Goal: Task Accomplishment & Management: Use online tool/utility

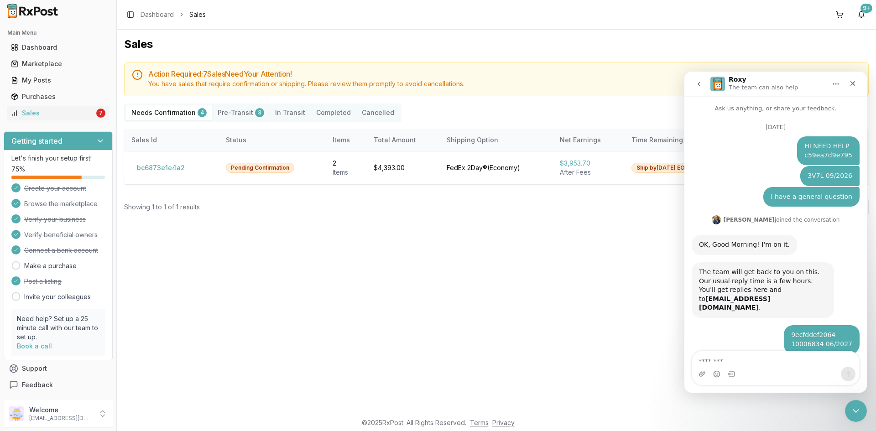
scroll to position [437, 0]
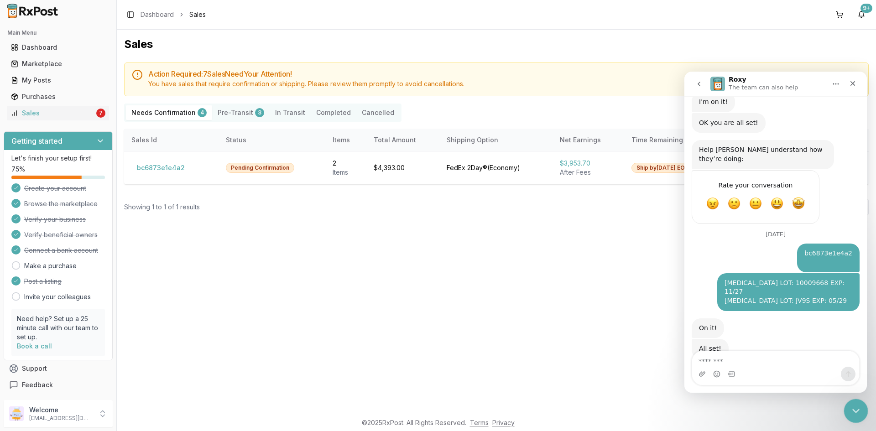
click at [849, 405] on icon "Close Intercom Messenger" at bounding box center [854, 409] width 11 height 11
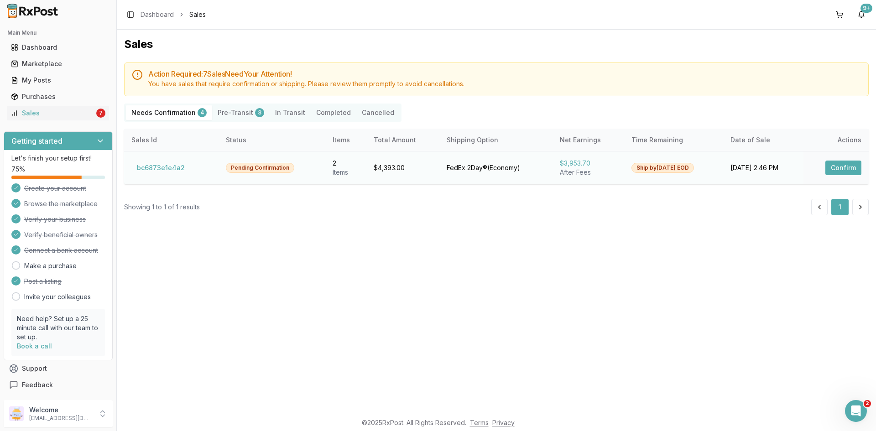
click at [854, 171] on button "Confirm" at bounding box center [843, 168] width 36 height 15
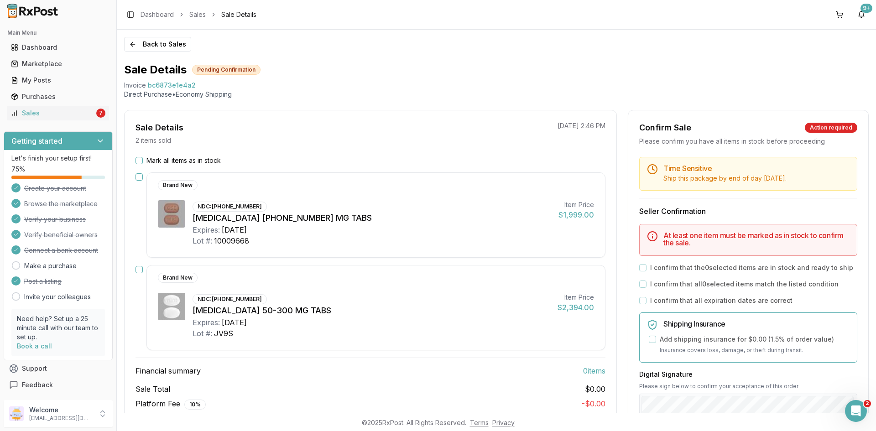
click at [135, 160] on button "Mark all items as in stock" at bounding box center [138, 160] width 7 height 7
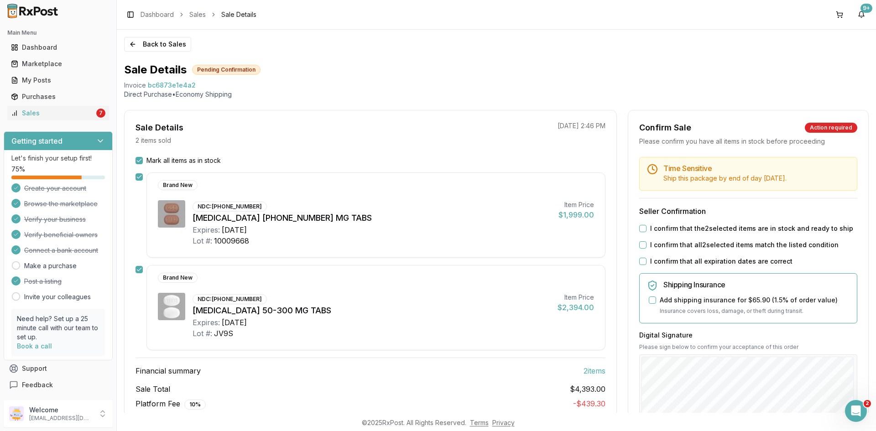
click at [642, 231] on button "I confirm that the 2 selected items are in stock and ready to ship" at bounding box center [642, 228] width 7 height 7
click at [640, 245] on button "I confirm that all 2 selected items match the listed condition" at bounding box center [642, 244] width 7 height 7
click at [640, 261] on button "I confirm that all expiration dates are correct" at bounding box center [642, 261] width 7 height 7
click at [809, 338] on div "Digital Signature Please sign below to confirm your acceptance of this order Cl…" at bounding box center [748, 384] width 218 height 106
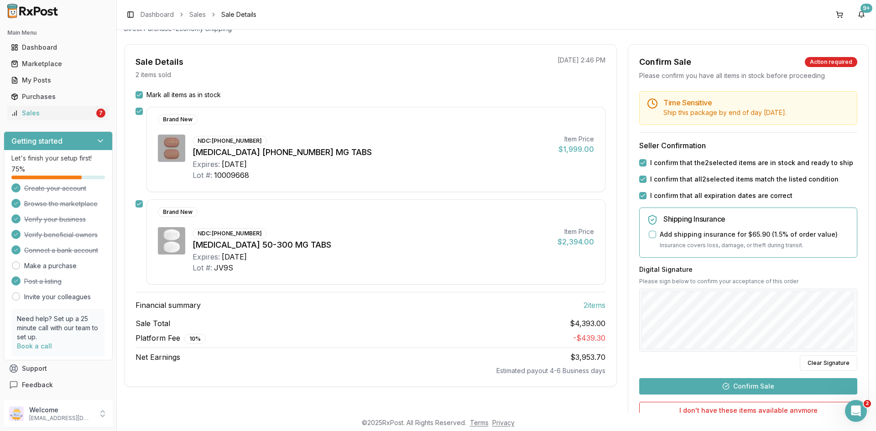
scroll to position [156, 0]
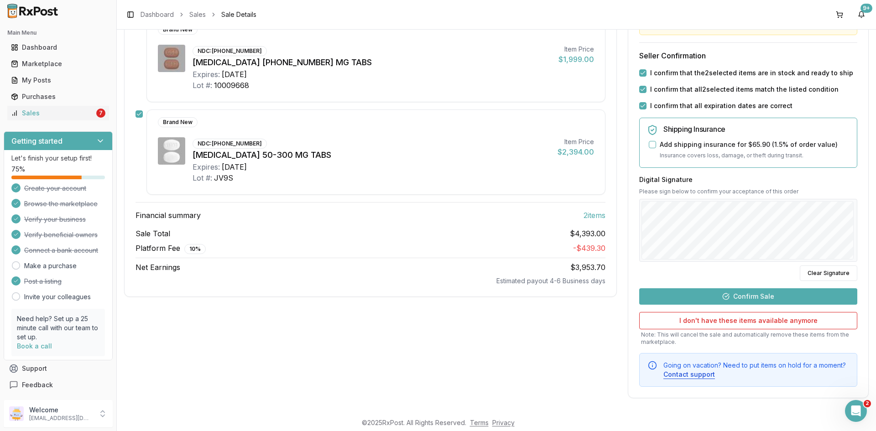
click at [752, 301] on button "Confirm Sale" at bounding box center [748, 296] width 218 height 16
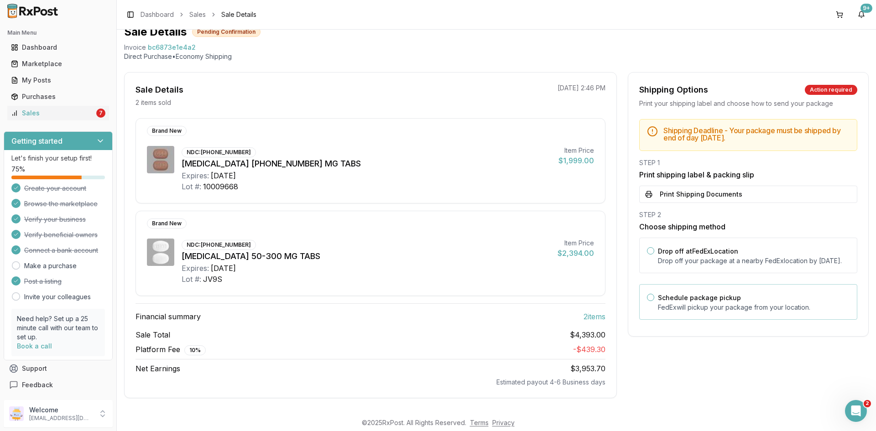
scroll to position [38, 0]
click at [690, 197] on button "Print Shipping Documents" at bounding box center [748, 194] width 218 height 17
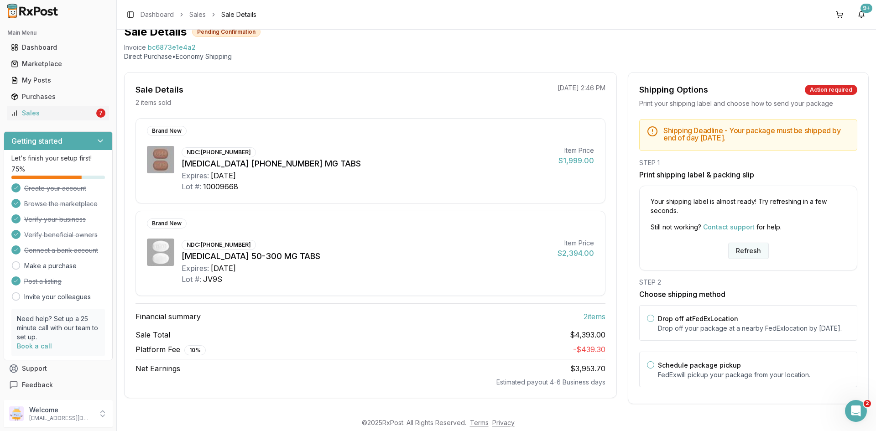
click at [745, 247] on button "Refresh" at bounding box center [748, 251] width 41 height 16
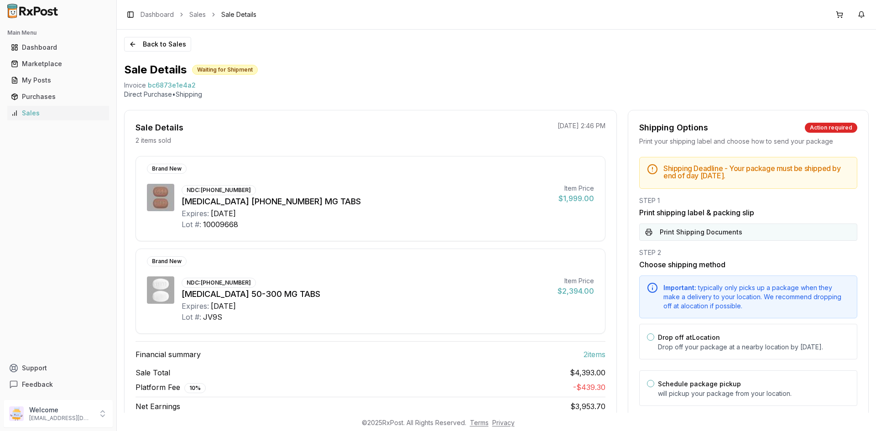
click at [732, 231] on body "Main Menu Dashboard Marketplace My Posts Purchases Sales Support Feedback Welco…" at bounding box center [438, 215] width 876 height 431
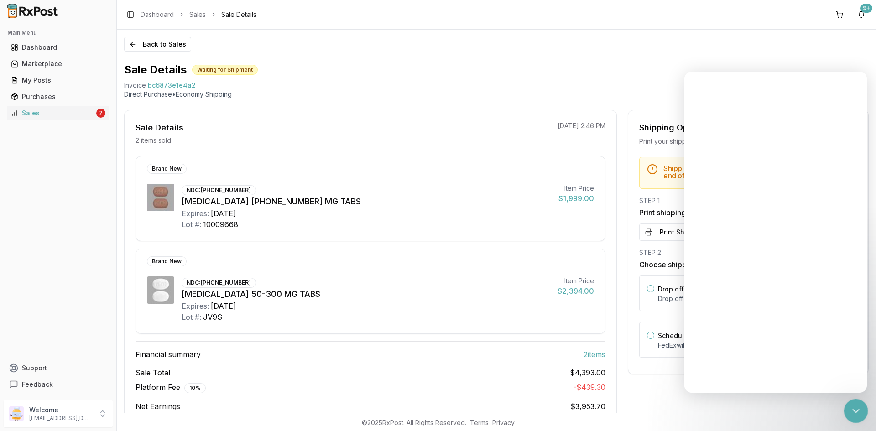
click at [865, 421] on body "Main Menu Dashboard Marketplace My Posts Purchases Sales 7 Support Feedback Wel…" at bounding box center [438, 215] width 876 height 431
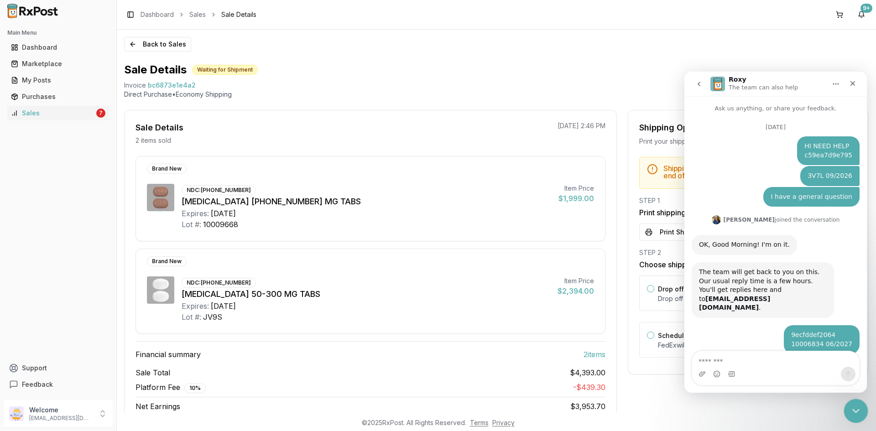
click at [860, 418] on div "Close Intercom Messenger" at bounding box center [855, 410] width 22 height 22
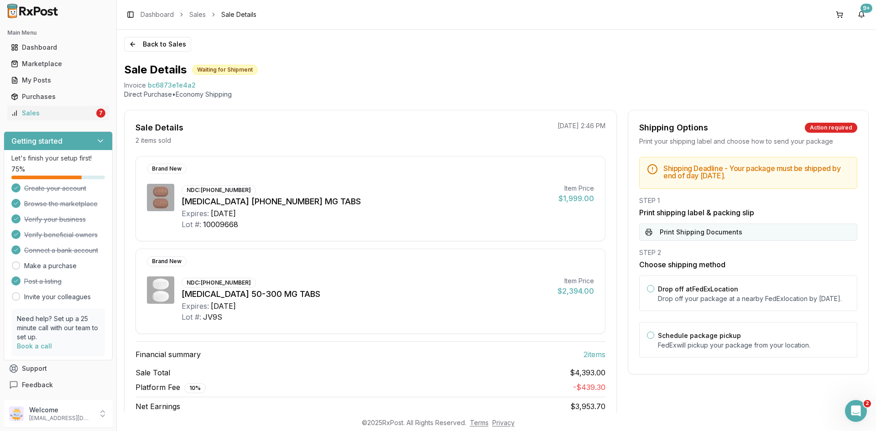
scroll to position [437, 0]
click at [742, 233] on button "Print Shipping Documents" at bounding box center [748, 232] width 218 height 17
click at [846, 401] on div "Open Intercom Messenger" at bounding box center [854, 410] width 30 height 30
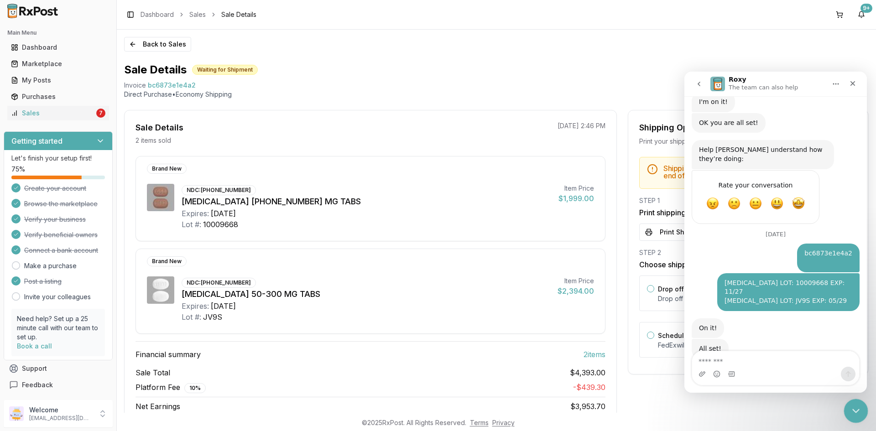
click at [856, 412] on icon "Close Intercom Messenger" at bounding box center [854, 409] width 11 height 11
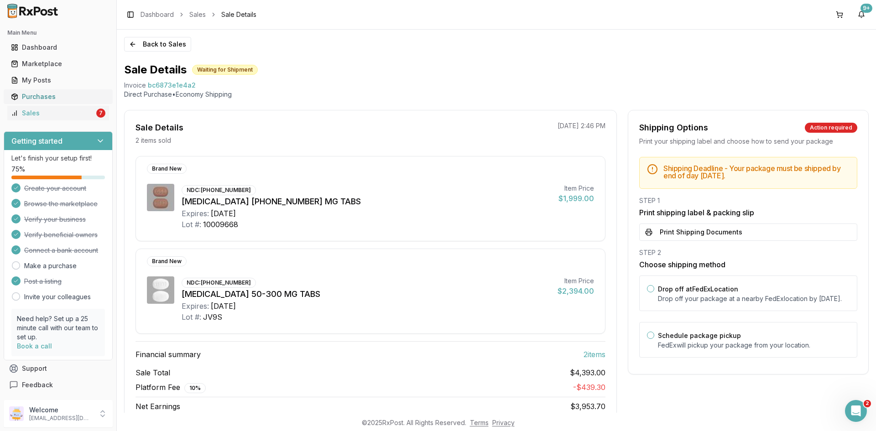
click at [13, 103] on link "Purchases" at bounding box center [58, 97] width 102 height 16
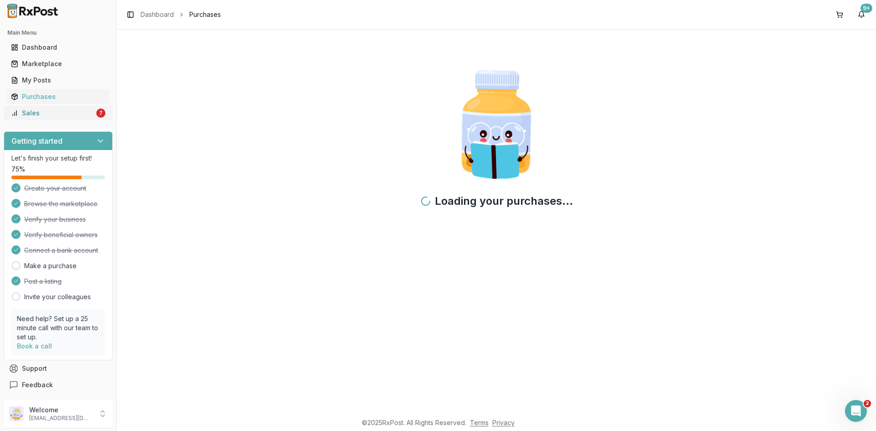
click at [29, 113] on div "Sales" at bounding box center [52, 113] width 83 height 9
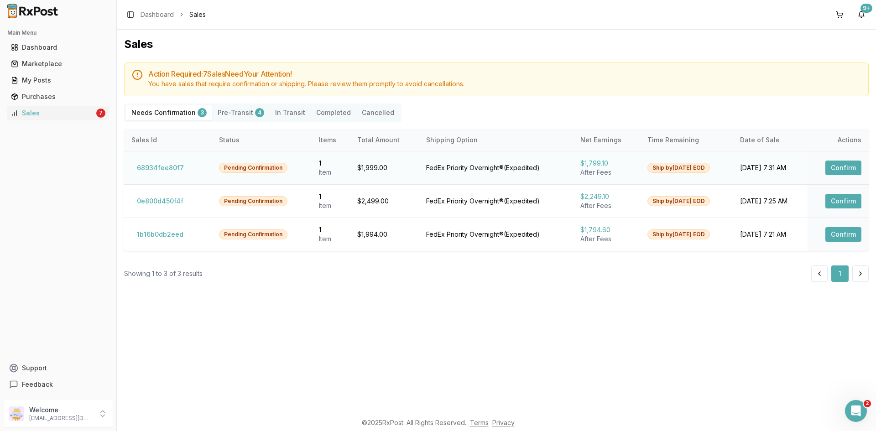
click at [847, 167] on button "Confirm" at bounding box center [843, 168] width 36 height 15
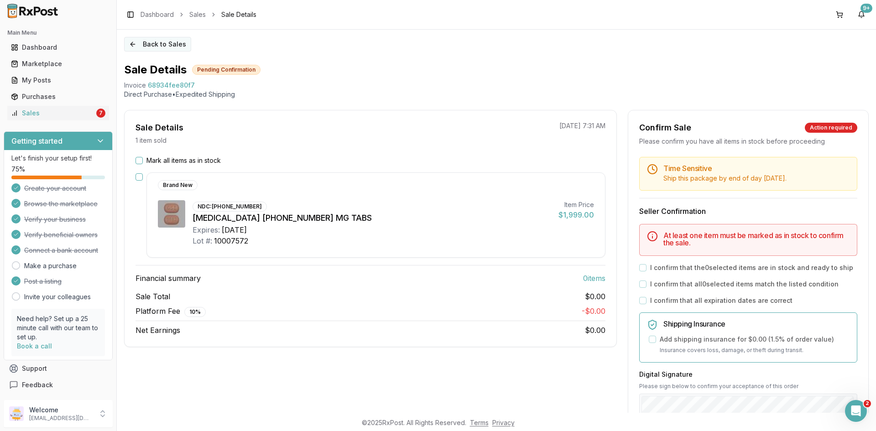
click at [183, 43] on button "Back to Sales" at bounding box center [157, 44] width 67 height 15
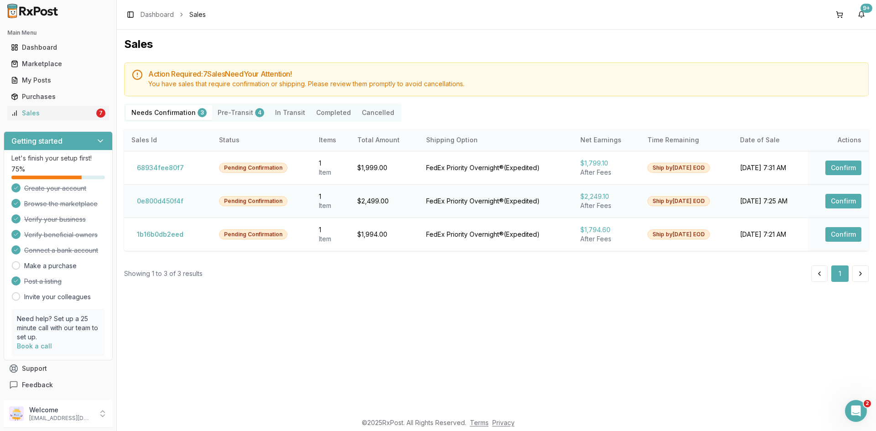
click at [834, 199] on button "Confirm" at bounding box center [843, 201] width 36 height 15
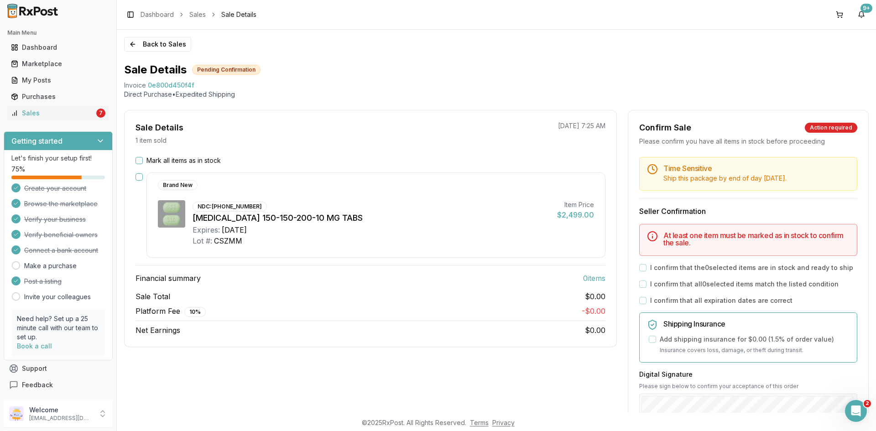
click at [442, 62] on div "Back to Sales Sale Details Pending Confirmation Invoice 0e800d450f4f Direct Pur…" at bounding box center [496, 221] width 759 height 383
click at [72, 109] on div "Sales" at bounding box center [52, 113] width 83 height 9
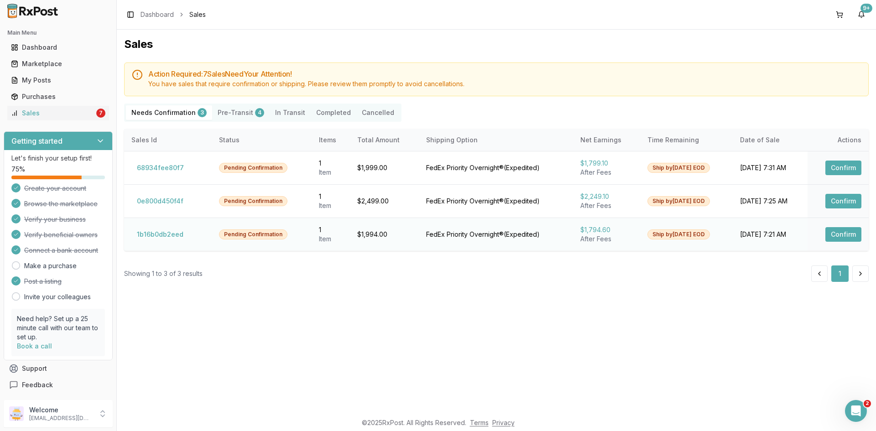
click at [829, 235] on button "Confirm" at bounding box center [843, 234] width 36 height 15
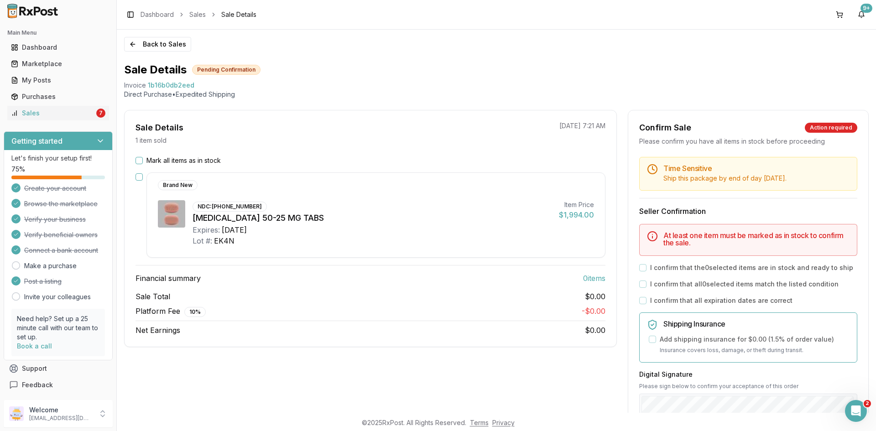
click at [186, 83] on span "1b16b0db2eed" at bounding box center [171, 85] width 47 height 9
copy span "1b16b0db2eed"
click at [851, 402] on div "Open Intercom Messenger" at bounding box center [854, 410] width 30 height 30
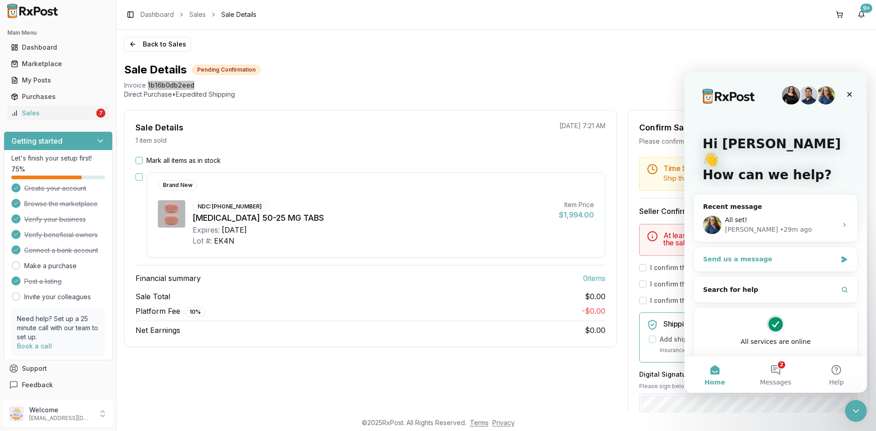
click at [750, 249] on div "Send us a message" at bounding box center [775, 259] width 163 height 24
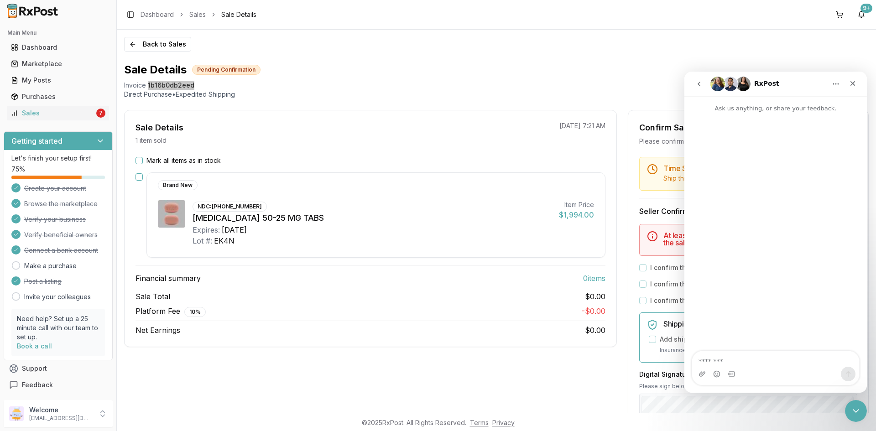
click at [746, 361] on textarea "Message…" at bounding box center [775, 359] width 167 height 16
type textarea "**********"
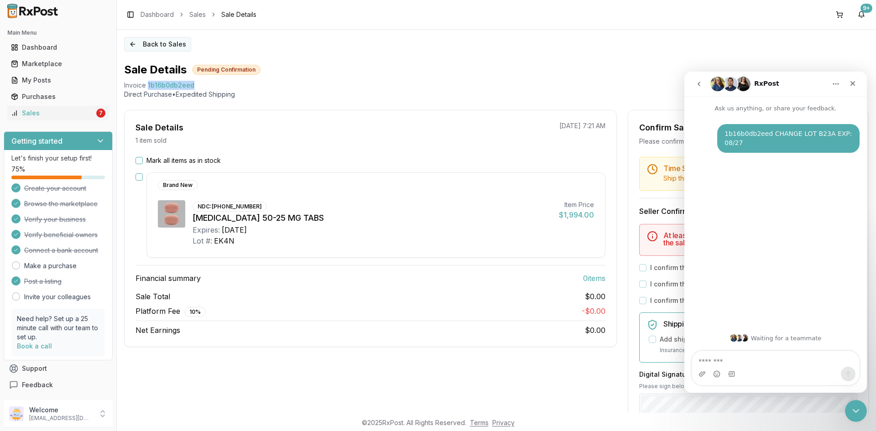
click at [151, 45] on button "Back to Sales" at bounding box center [157, 44] width 67 height 15
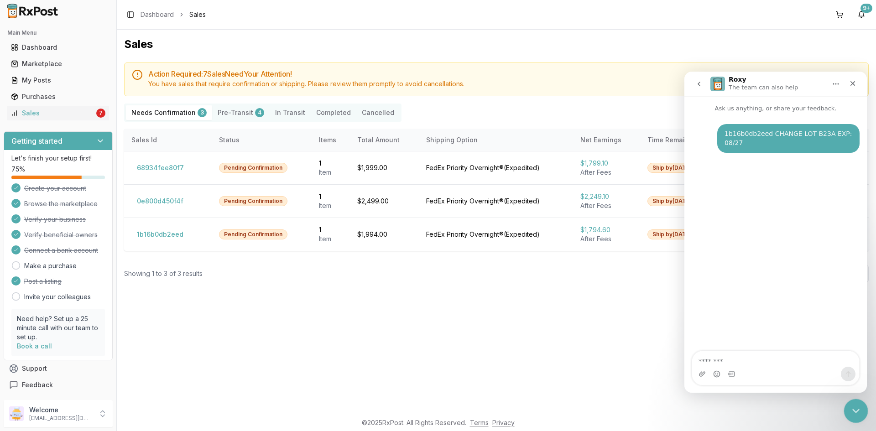
click at [865, 405] on html at bounding box center [855, 410] width 22 height 22
click at [858, 412] on icon "Close Intercom Messenger" at bounding box center [854, 409] width 11 height 11
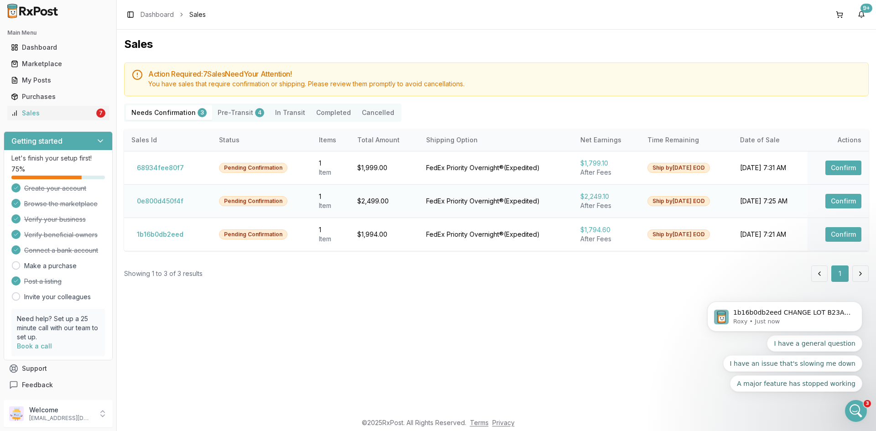
click at [841, 207] on button "Confirm" at bounding box center [843, 201] width 36 height 15
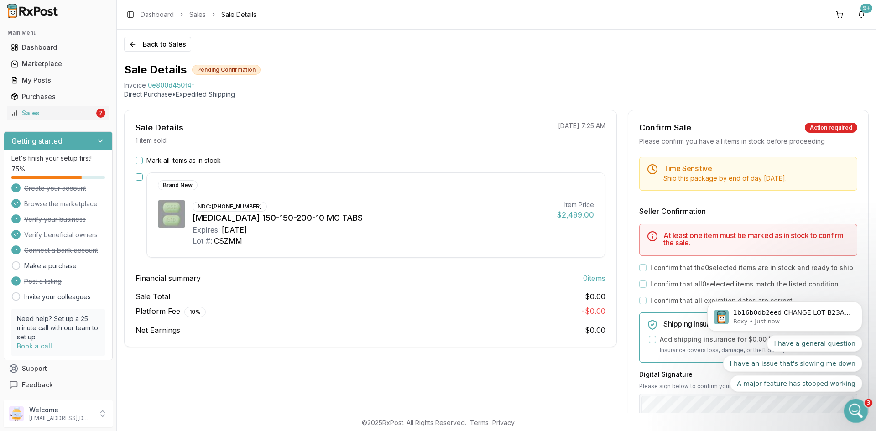
click at [857, 402] on div "Open Intercom Messenger" at bounding box center [854, 410] width 30 height 30
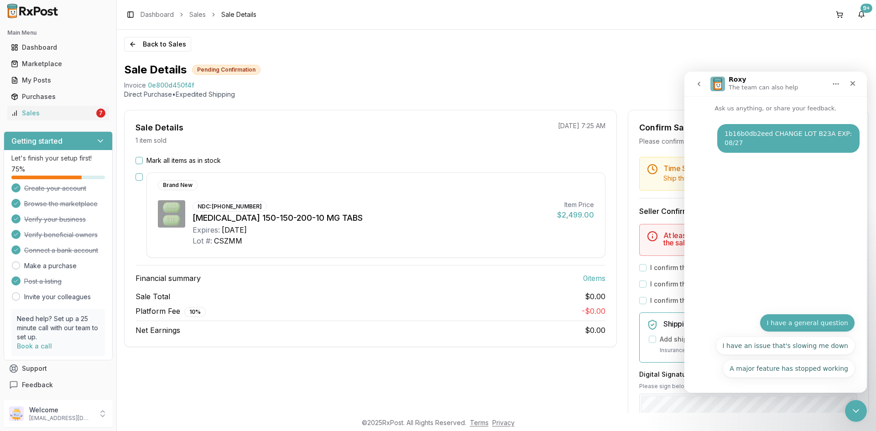
click at [802, 320] on button "I have a general question" at bounding box center [807, 323] width 95 height 18
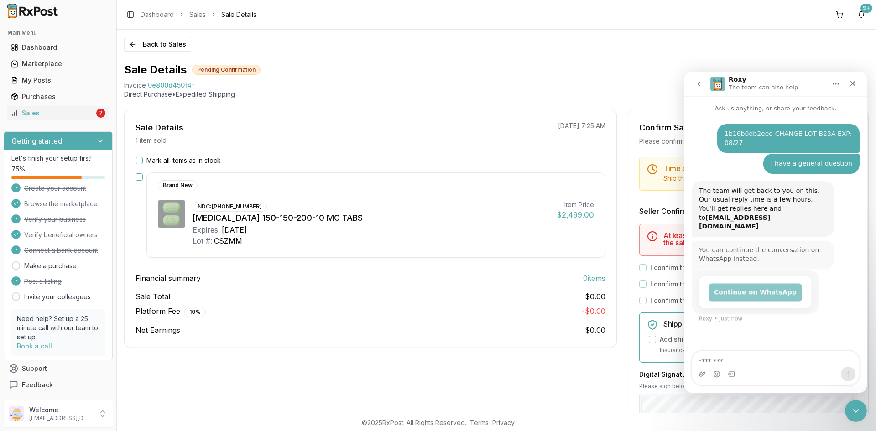
click at [757, 357] on textarea "Message…" at bounding box center [775, 359] width 167 height 16
click at [184, 86] on span "0e800d450f4f" at bounding box center [171, 85] width 47 height 9
copy span "0e800d450f4f"
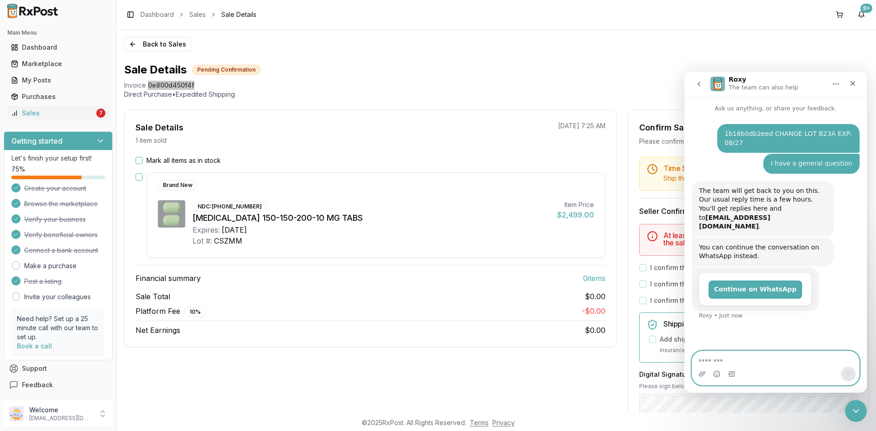
click at [719, 362] on textarea "Message…" at bounding box center [775, 359] width 167 height 16
paste textarea "**********"
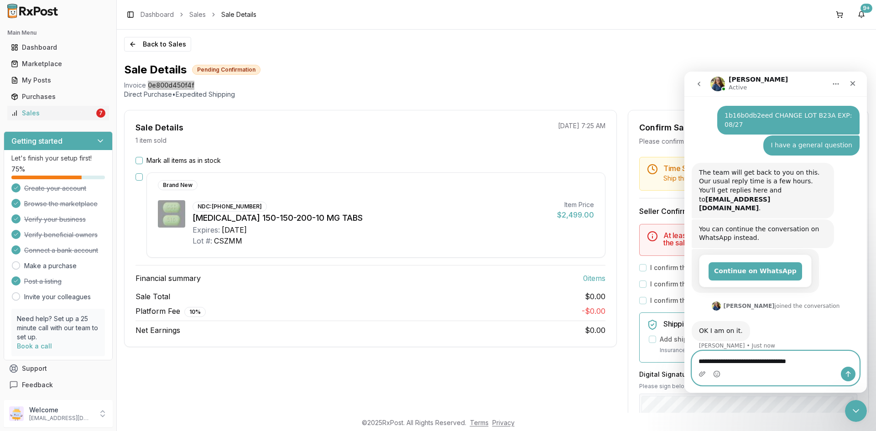
type textarea "**********"
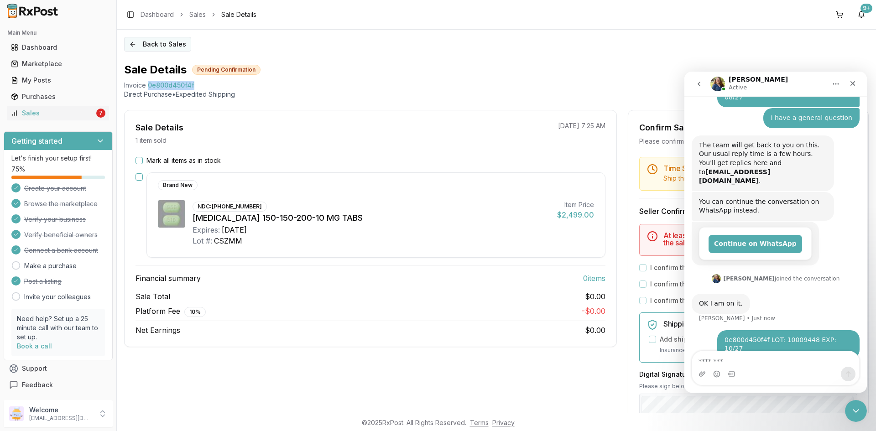
click at [158, 37] on button "Back to Sales" at bounding box center [157, 44] width 67 height 15
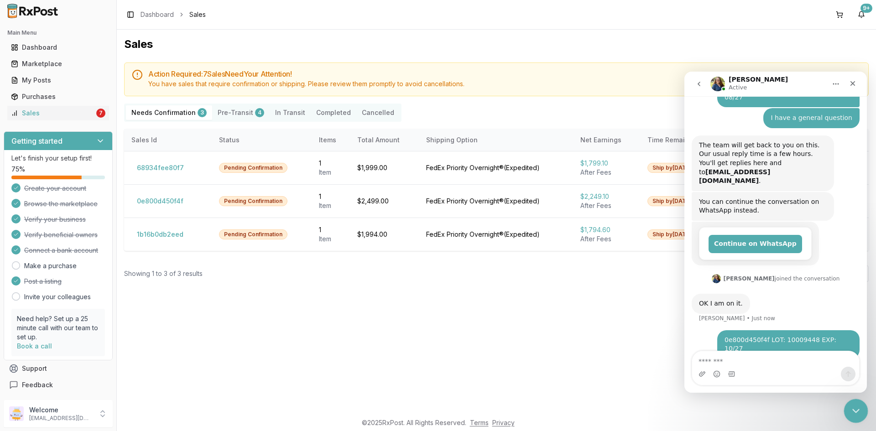
click at [854, 404] on icon "Close Intercom Messenger" at bounding box center [854, 409] width 11 height 11
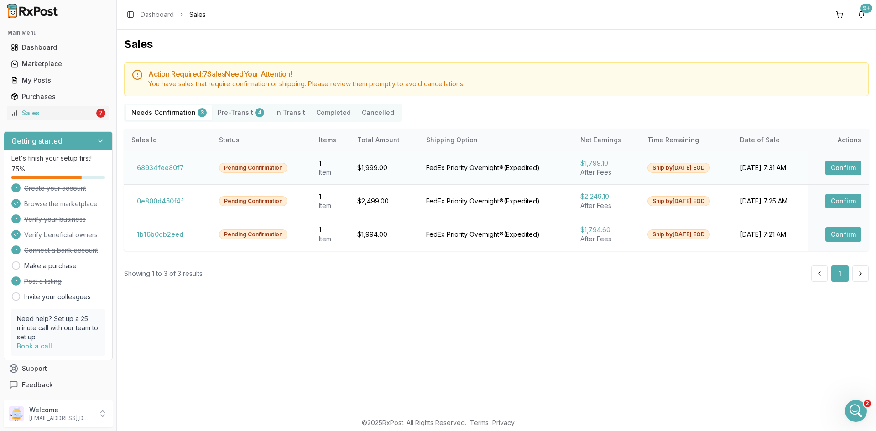
click at [838, 172] on button "Confirm" at bounding box center [843, 168] width 36 height 15
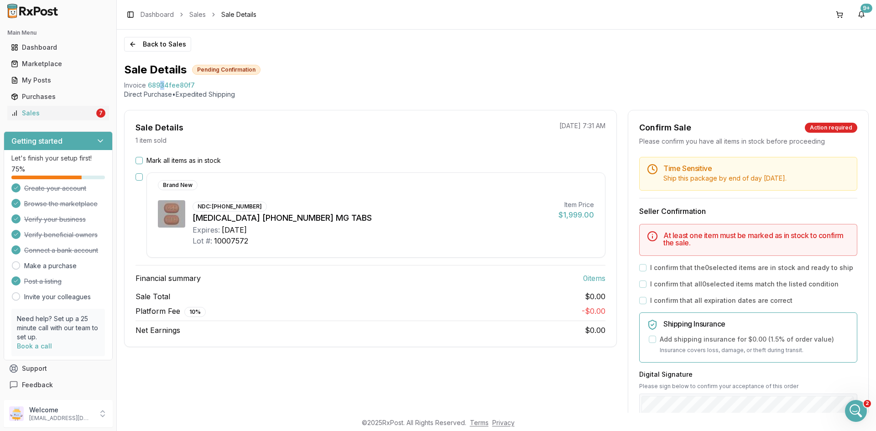
click at [162, 83] on span "68934fee80f7" at bounding box center [171, 85] width 47 height 9
click at [158, 83] on span "68934fee80f7" at bounding box center [171, 85] width 47 height 9
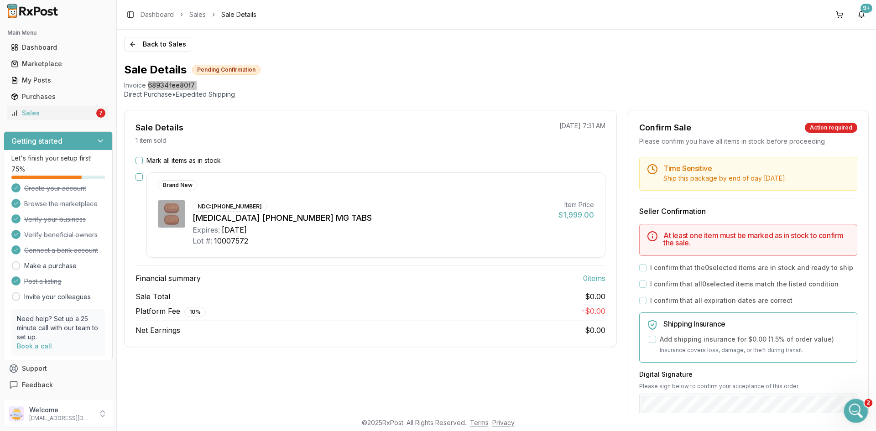
click at [859, 406] on icon "Open Intercom Messenger" at bounding box center [854, 409] width 15 height 15
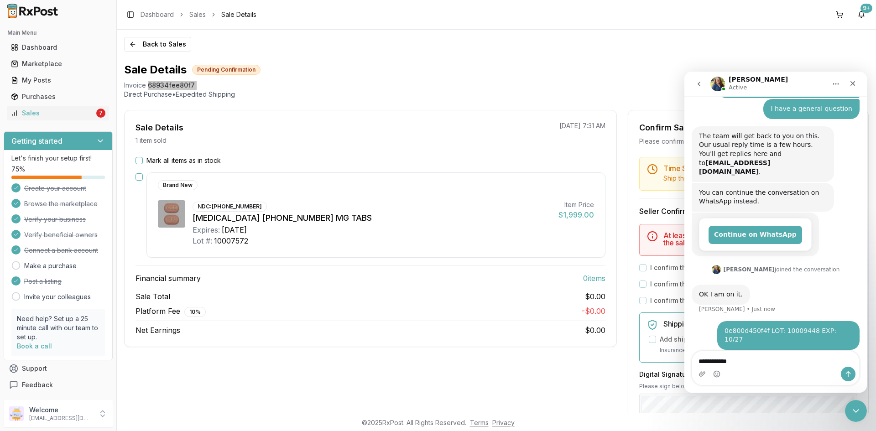
scroll to position [46, 0]
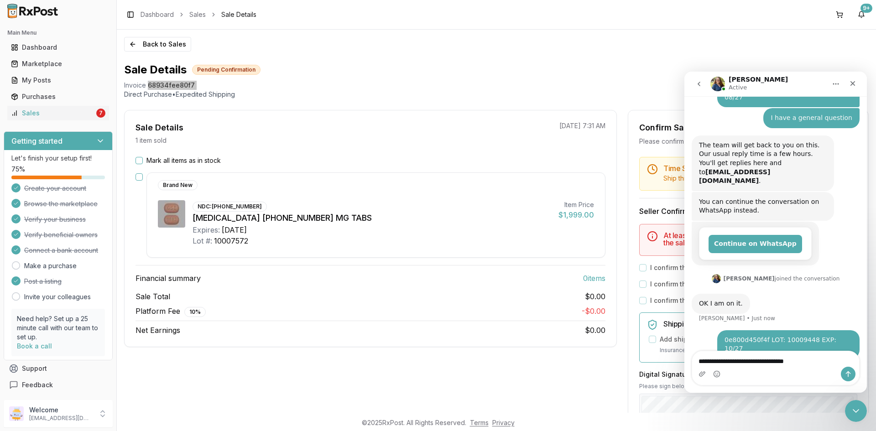
type textarea "**********"
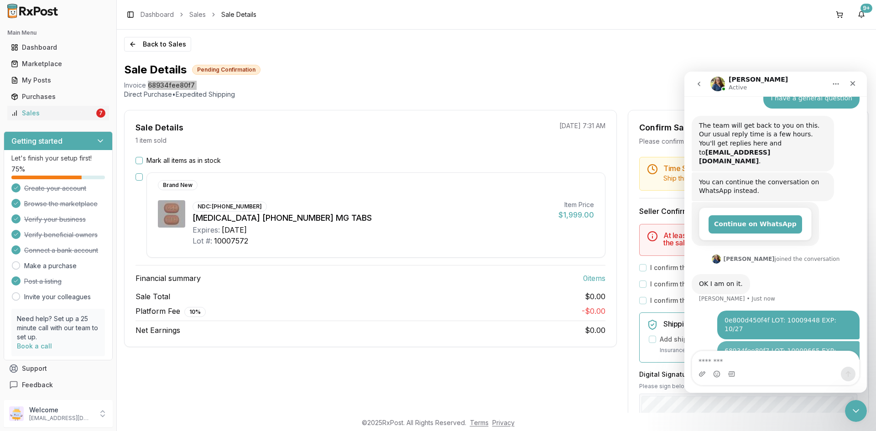
scroll to position [66, 0]
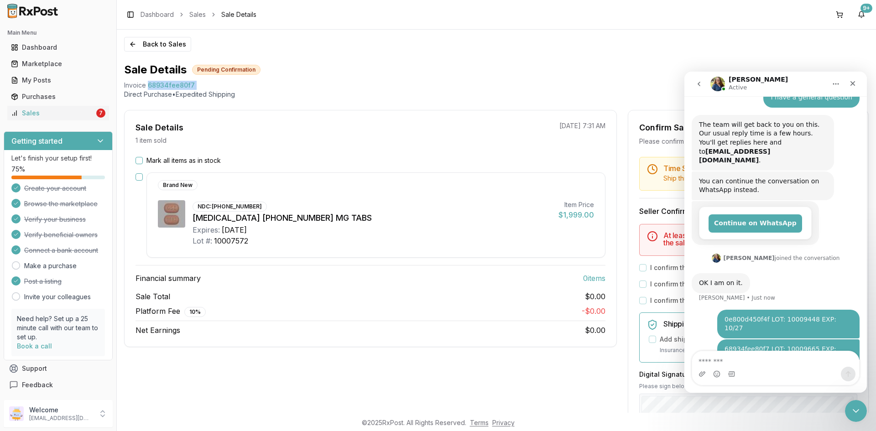
click at [147, 19] on link "Dashboard" at bounding box center [157, 14] width 33 height 9
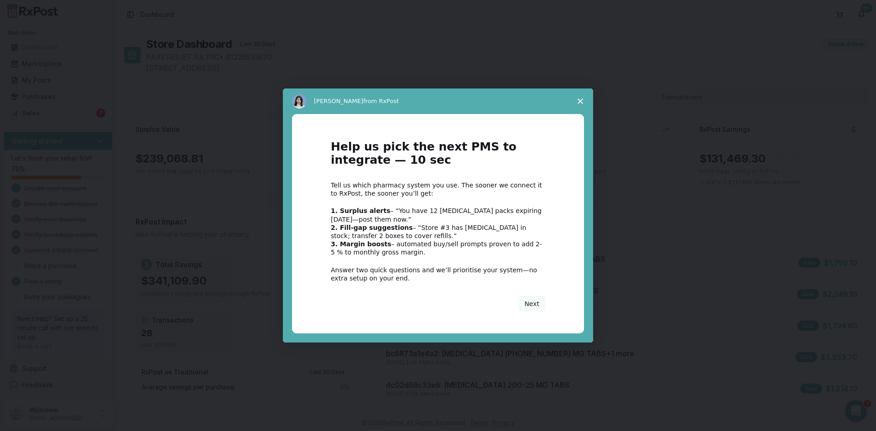
click at [580, 99] on icon "Close survey" at bounding box center [580, 101] width 5 height 5
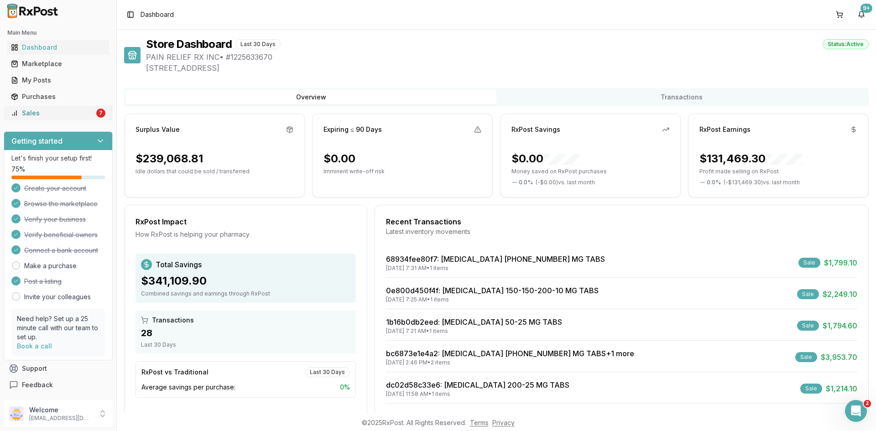
click at [76, 109] on div "Sales" at bounding box center [52, 113] width 83 height 9
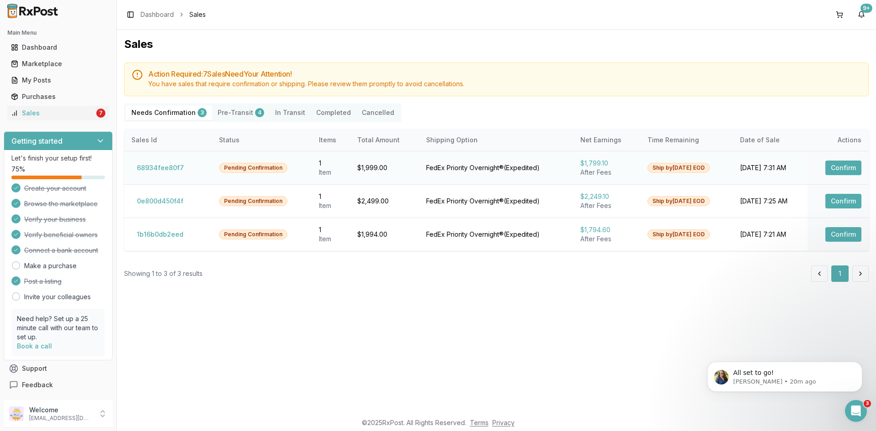
click at [842, 170] on button "Confirm" at bounding box center [843, 168] width 36 height 15
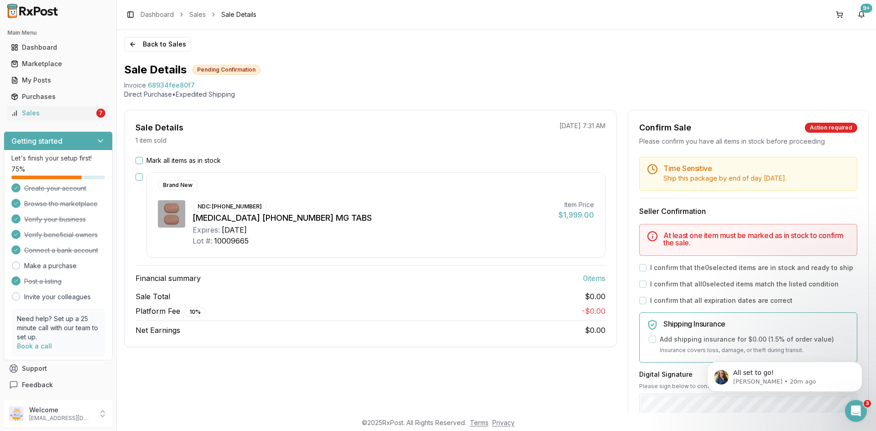
click at [141, 160] on button "Mark all items as in stock" at bounding box center [138, 160] width 7 height 7
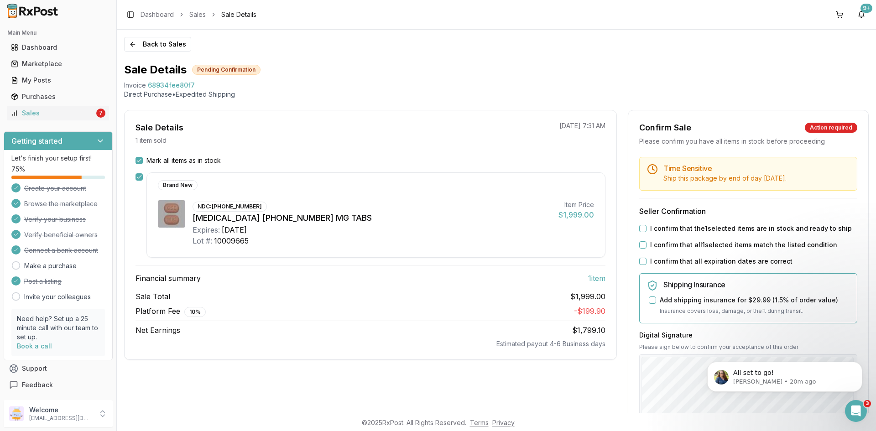
click at [644, 228] on div "I confirm that the 1 selected items are in stock and ready to ship" at bounding box center [748, 228] width 218 height 9
click at [643, 230] on button "I confirm that the 1 selected items are in stock and ready to ship" at bounding box center [642, 228] width 7 height 7
click at [641, 246] on button "I confirm that all 1 selected items match the listed condition" at bounding box center [642, 244] width 7 height 7
click at [642, 264] on button "I confirm that all expiration dates are correct" at bounding box center [642, 261] width 7 height 7
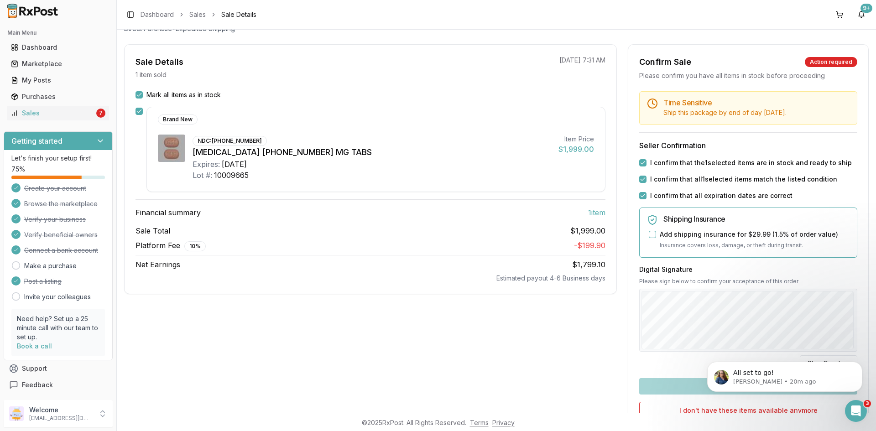
scroll to position [156, 0]
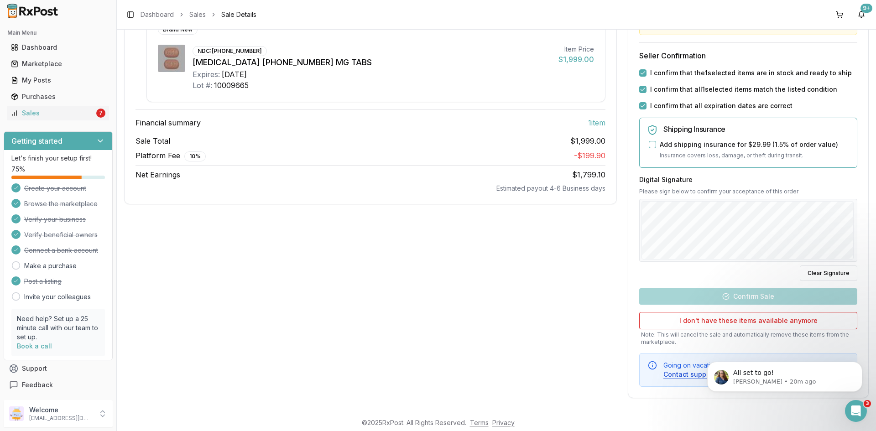
click at [804, 199] on div at bounding box center [748, 230] width 218 height 63
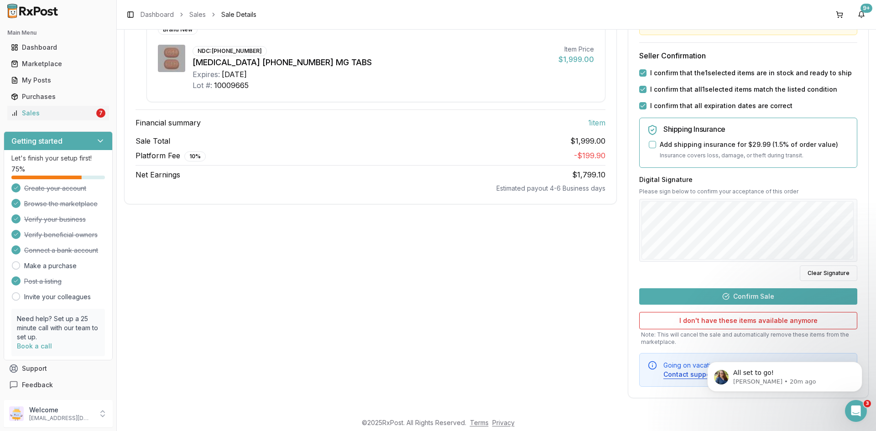
click at [764, 290] on button "Confirm Sale" at bounding box center [748, 296] width 218 height 16
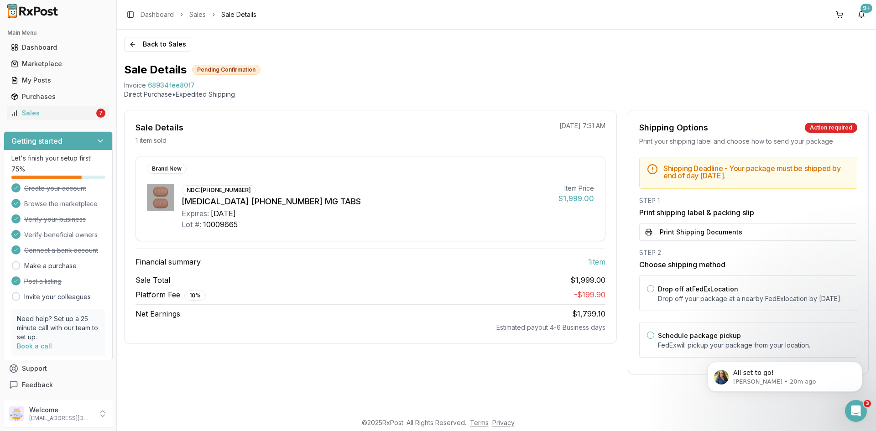
scroll to position [0, 0]
click at [680, 226] on button "Print Shipping Documents" at bounding box center [748, 232] width 218 height 17
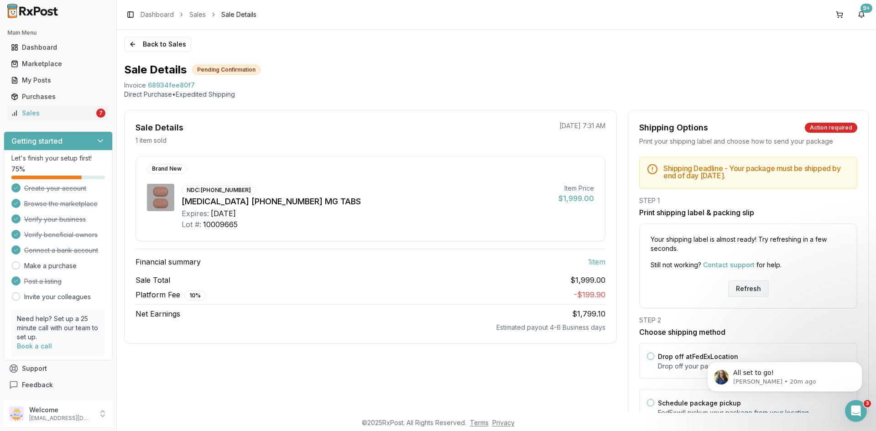
click at [734, 284] on button "Refresh" at bounding box center [748, 289] width 41 height 16
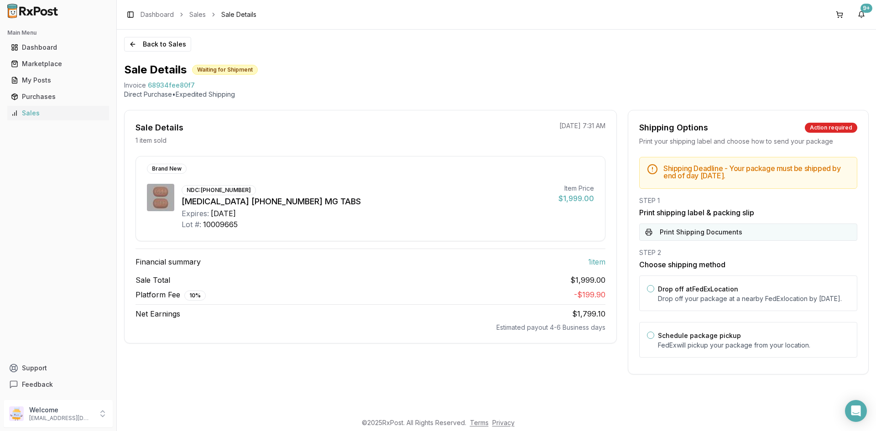
click at [724, 234] on button "Print Shipping Documents" at bounding box center [748, 232] width 218 height 17
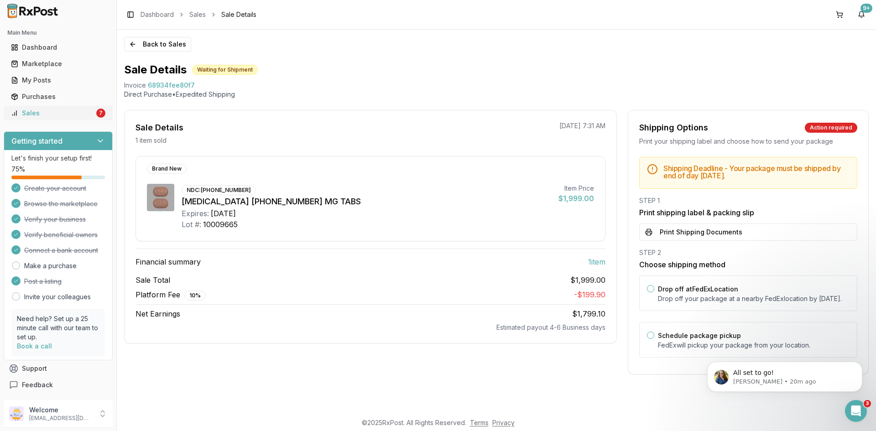
click at [89, 109] on div "Sales" at bounding box center [52, 113] width 83 height 9
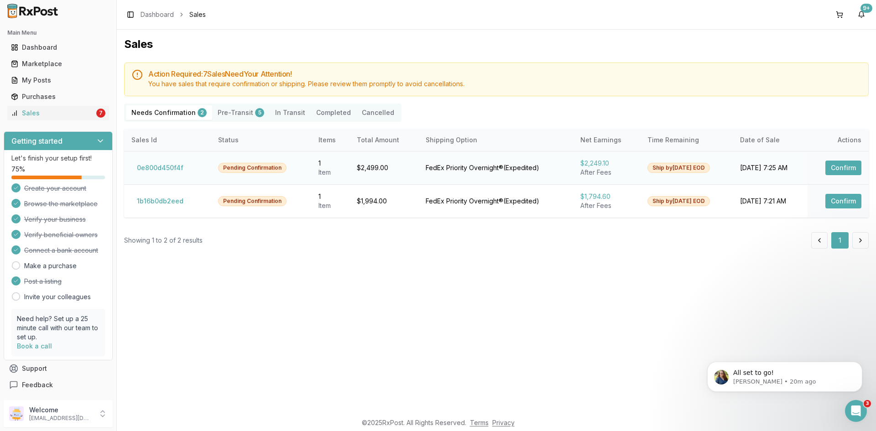
click at [828, 167] on button "Confirm" at bounding box center [843, 168] width 36 height 15
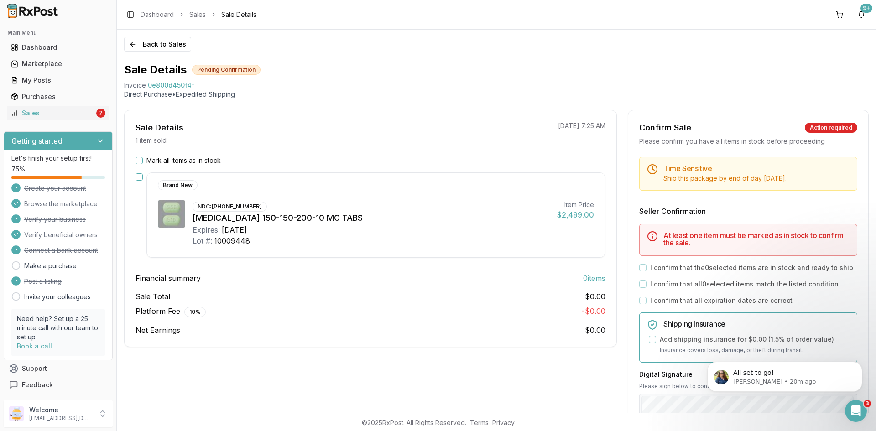
click at [140, 157] on button "Mark all items as in stock" at bounding box center [138, 160] width 7 height 7
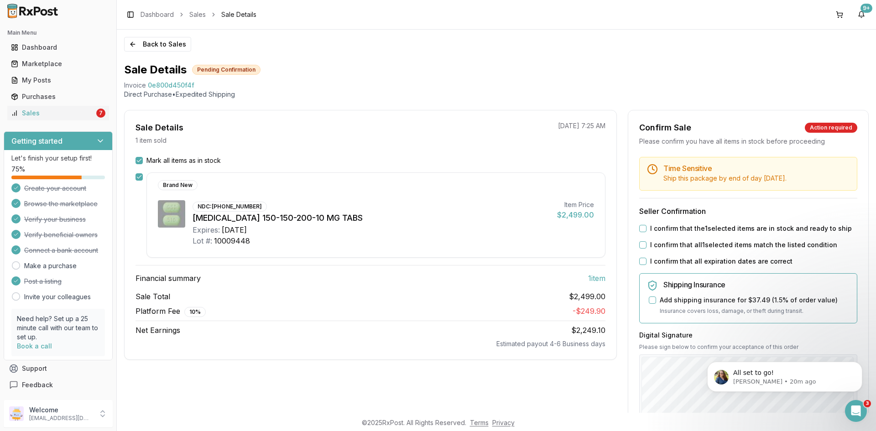
click at [640, 227] on button "I confirm that the 1 selected items are in stock and ready to ship" at bounding box center [642, 228] width 7 height 7
click at [642, 240] on div "I confirm that all 1 selected items match the listed condition" at bounding box center [748, 244] width 218 height 9
click at [642, 244] on button "I confirm that all 1 selected items match the listed condition" at bounding box center [642, 244] width 7 height 7
click at [641, 261] on button "I confirm that all expiration dates are correct" at bounding box center [642, 261] width 7 height 7
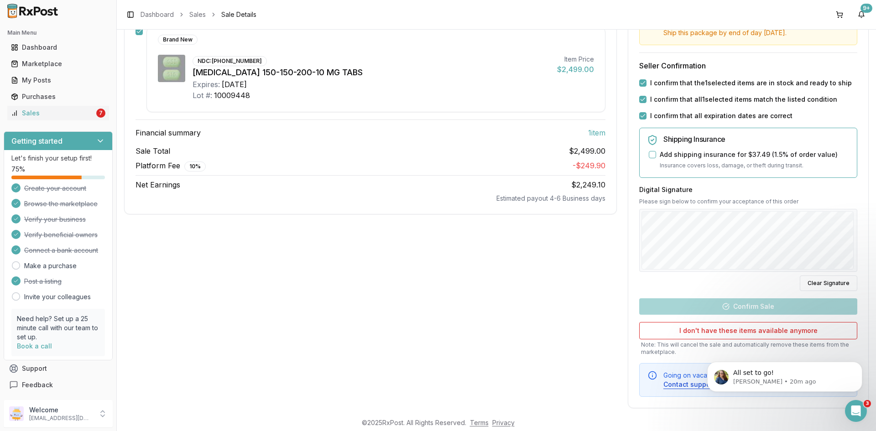
scroll to position [156, 0]
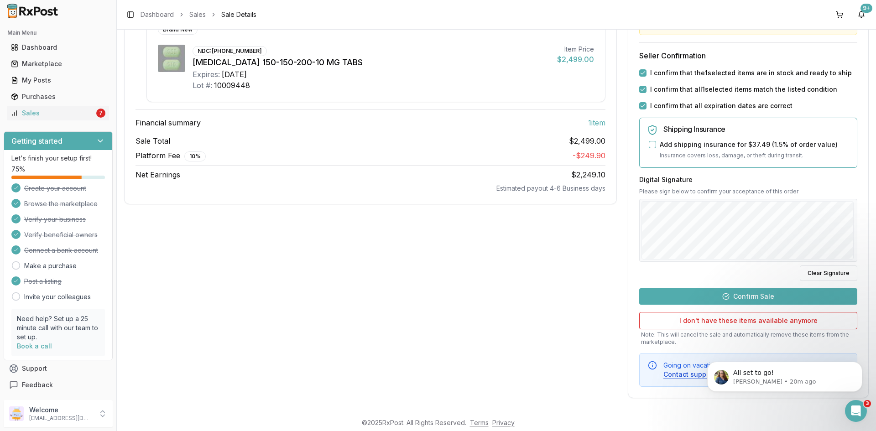
click at [760, 294] on button "Confirm Sale" at bounding box center [748, 296] width 218 height 16
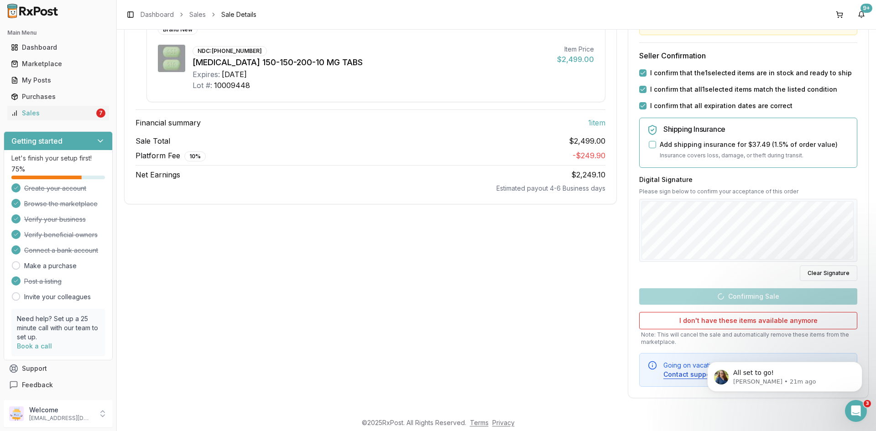
scroll to position [0, 0]
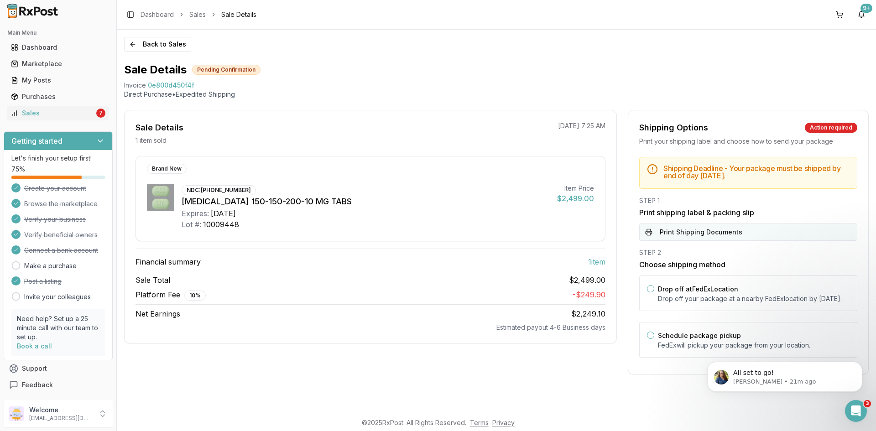
click at [735, 234] on button "Print Shipping Documents" at bounding box center [748, 232] width 218 height 17
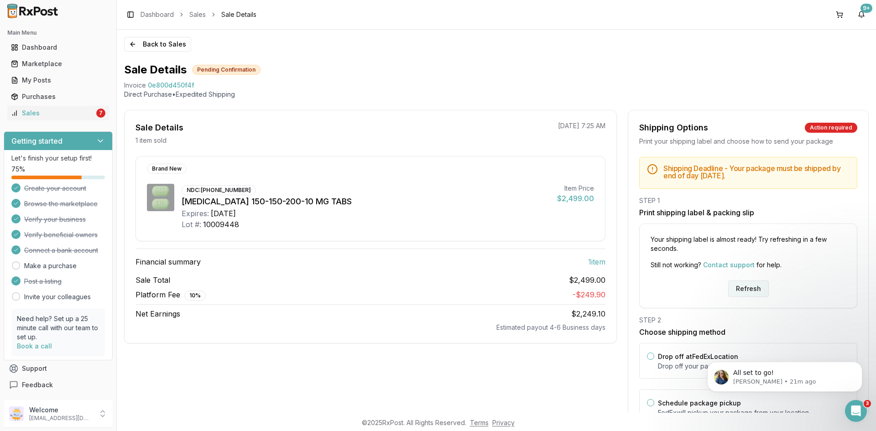
click at [739, 289] on button "Refresh" at bounding box center [748, 289] width 41 height 16
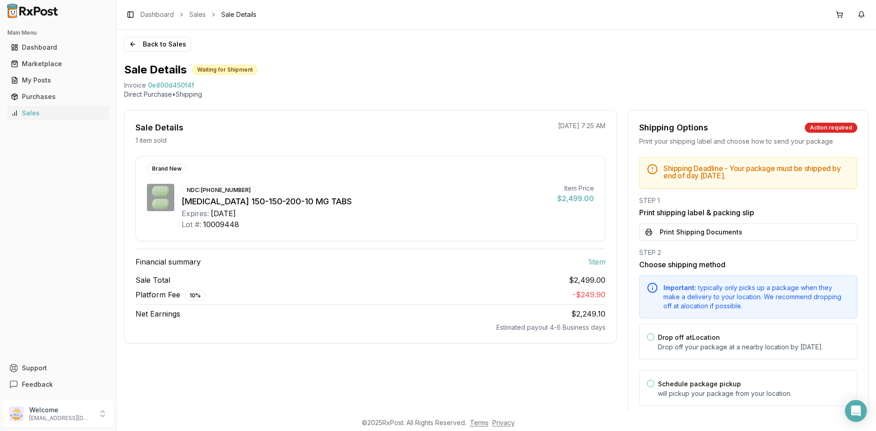
click at [720, 235] on button "Print Shipping Documents" at bounding box center [748, 232] width 218 height 17
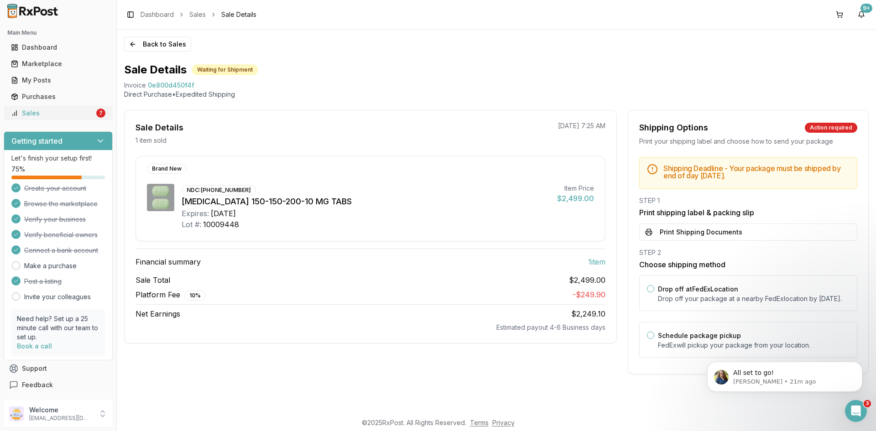
click at [73, 112] on div "Sales" at bounding box center [52, 113] width 83 height 9
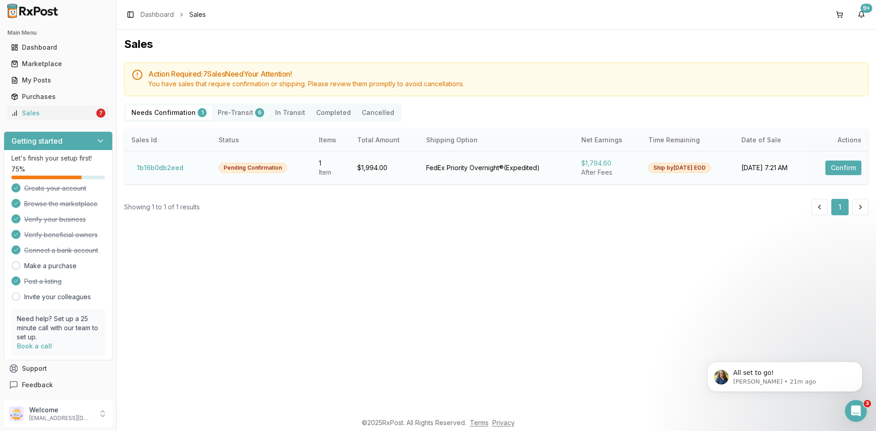
click at [833, 166] on button "Confirm" at bounding box center [843, 168] width 36 height 15
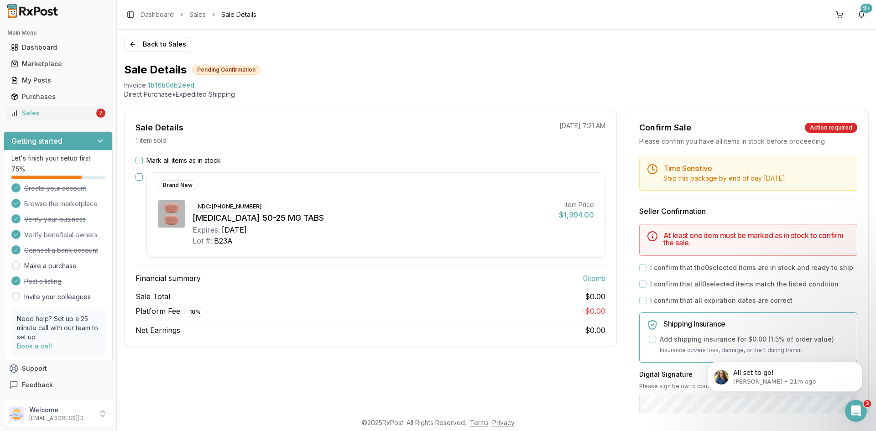
click at [186, 160] on label "Mark all items as in stock" at bounding box center [183, 160] width 74 height 9
click at [143, 160] on button "Mark all items as in stock" at bounding box center [138, 160] width 7 height 7
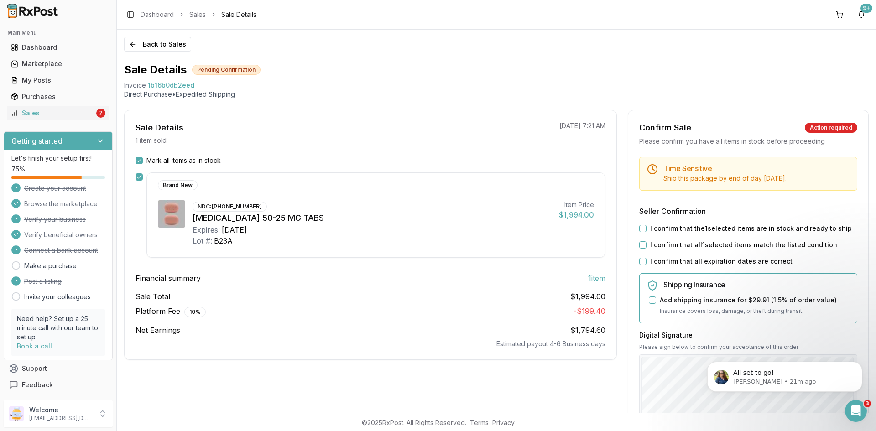
click at [641, 227] on button "I confirm that the 1 selected items are in stock and ready to ship" at bounding box center [642, 228] width 7 height 7
click at [642, 245] on button "I confirm that all 1 selected items match the listed condition" at bounding box center [642, 244] width 7 height 7
click at [643, 261] on button "I confirm that all expiration dates are correct" at bounding box center [642, 261] width 7 height 7
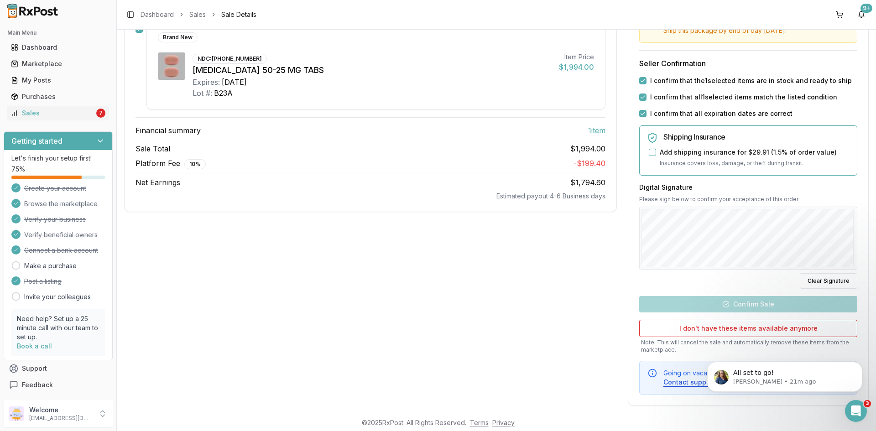
scroll to position [156, 0]
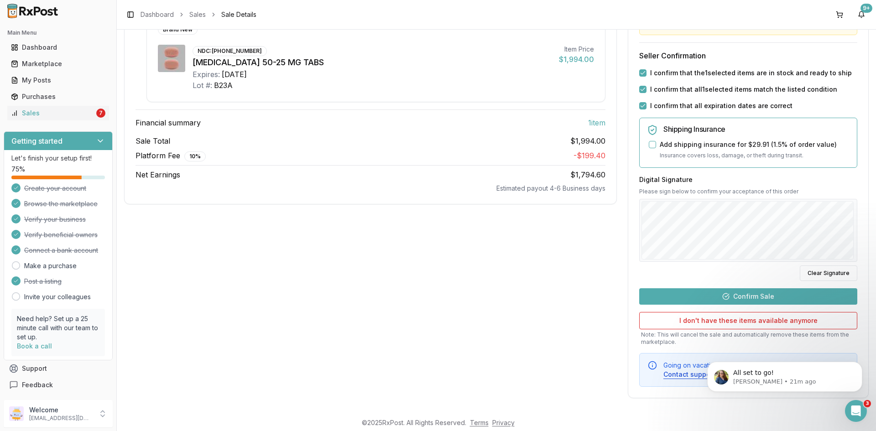
click at [782, 294] on button "Confirm Sale" at bounding box center [748, 296] width 218 height 16
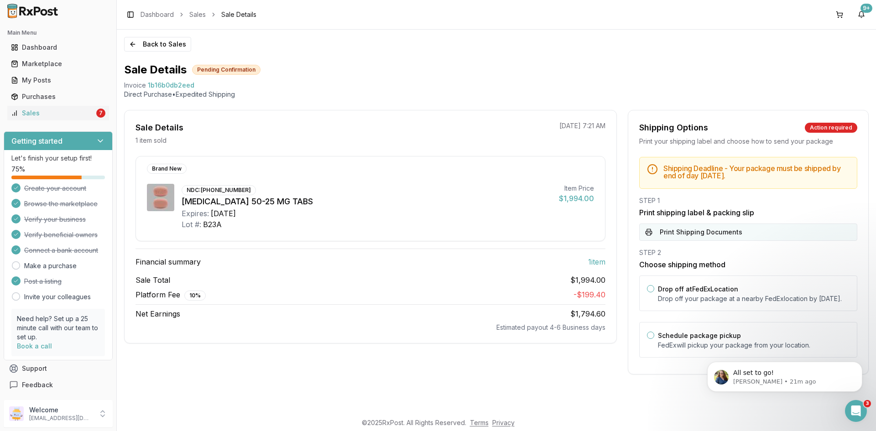
click at [747, 232] on button "Print Shipping Documents" at bounding box center [748, 232] width 218 height 17
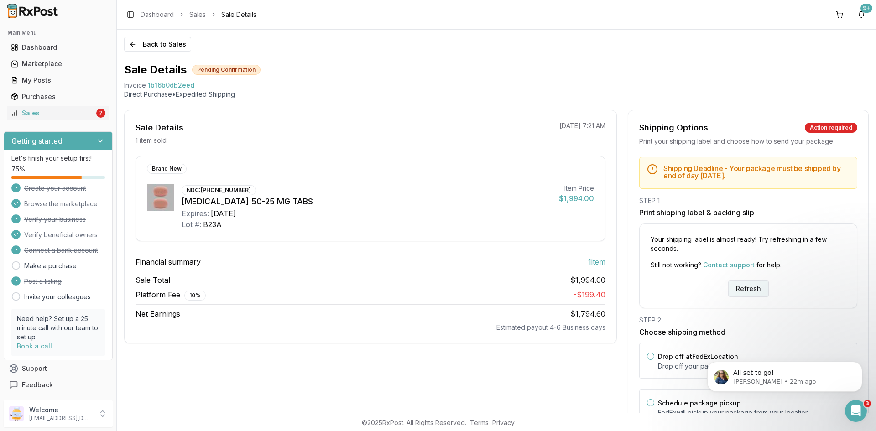
click at [757, 288] on button "Refresh" at bounding box center [748, 289] width 41 height 16
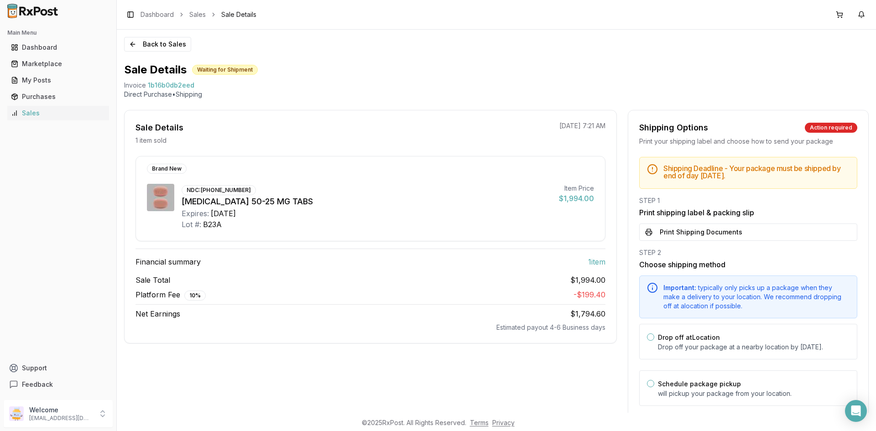
click at [724, 233] on button "Print Shipping Documents" at bounding box center [748, 232] width 218 height 17
